Goal: Entertainment & Leisure: Consume media (video, audio)

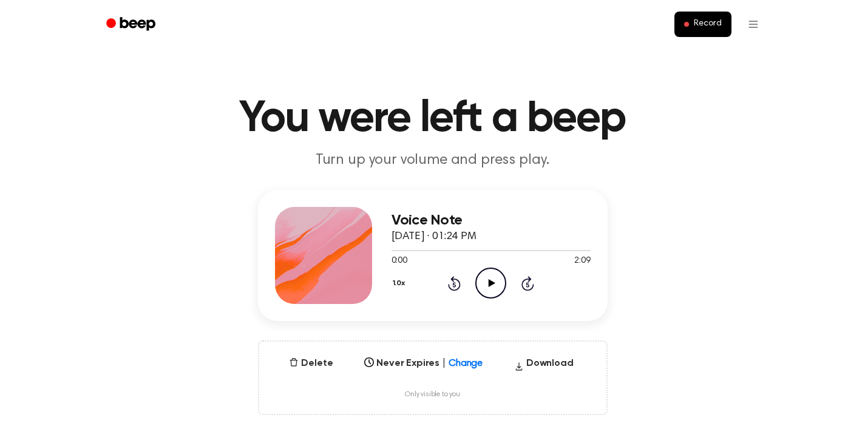
click at [491, 274] on icon "Play Audio" at bounding box center [491, 283] width 31 height 31
click at [486, 288] on icon "Pause Audio" at bounding box center [491, 283] width 31 height 31
click at [491, 284] on icon at bounding box center [492, 283] width 7 height 8
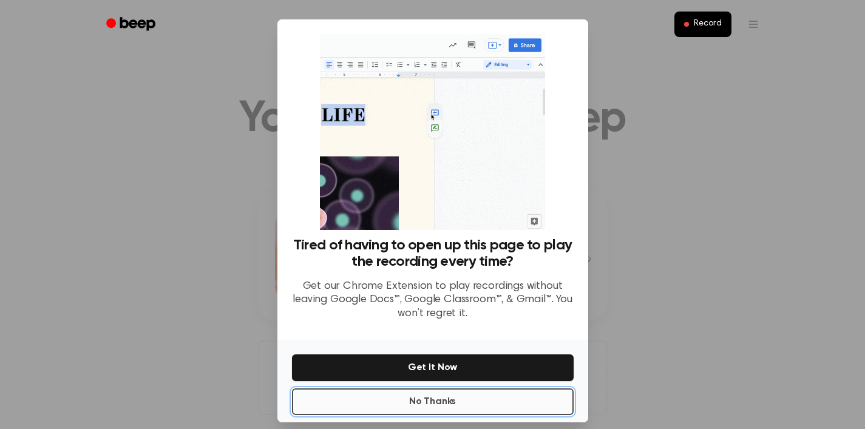
click at [449, 402] on button "No Thanks" at bounding box center [433, 402] width 282 height 27
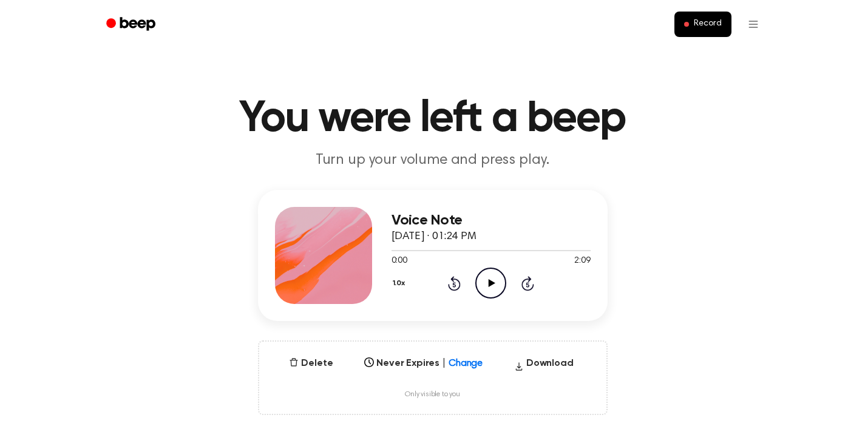
click at [494, 281] on icon "Play Audio" at bounding box center [491, 283] width 31 height 31
